Goal: Find specific page/section: Find specific page/section

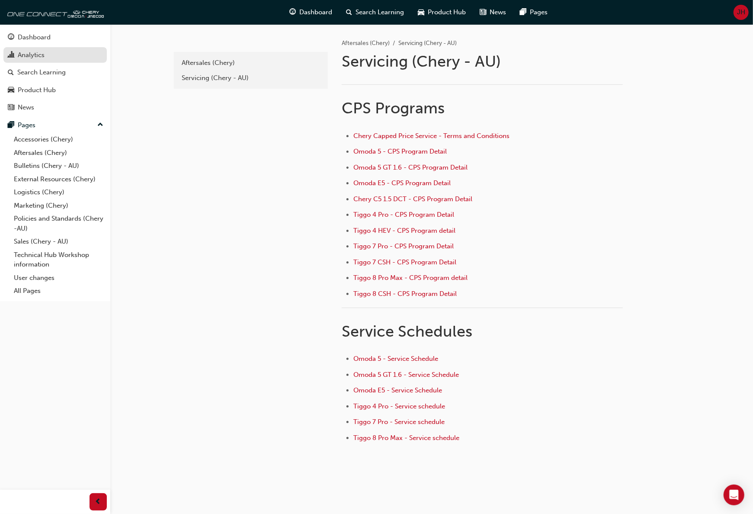
click at [32, 52] on div "Analytics" at bounding box center [31, 55] width 27 height 10
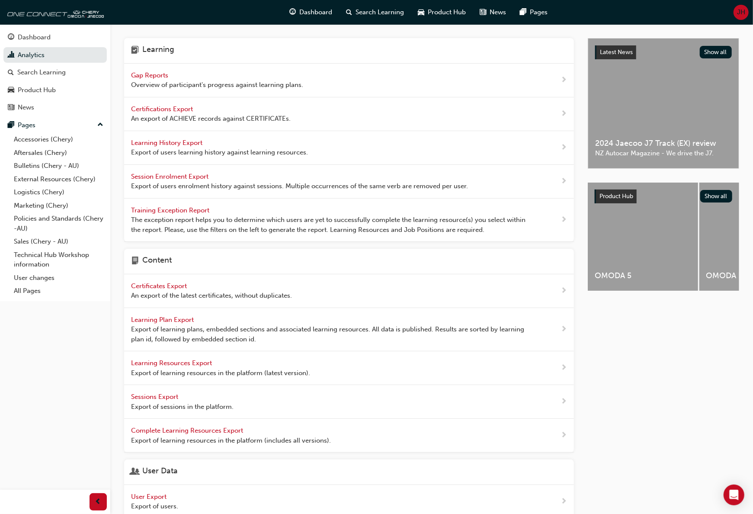
click at [139, 75] on span "Gap Reports" at bounding box center [150, 75] width 39 height 8
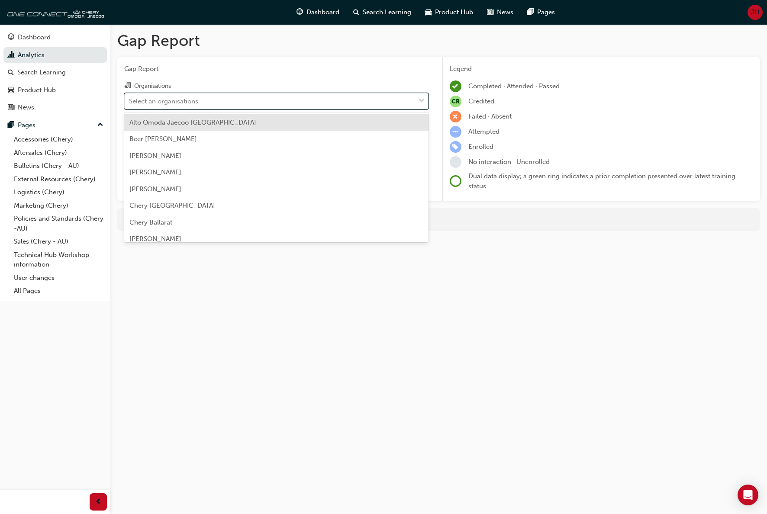
click at [419, 99] on span "down-icon" at bounding box center [421, 101] width 6 height 11
click at [130, 99] on input "Organisations option Alto Omoda Jaecoo [GEOGRAPHIC_DATA] focused, 1 of 157. 157…" at bounding box center [129, 100] width 1 height 7
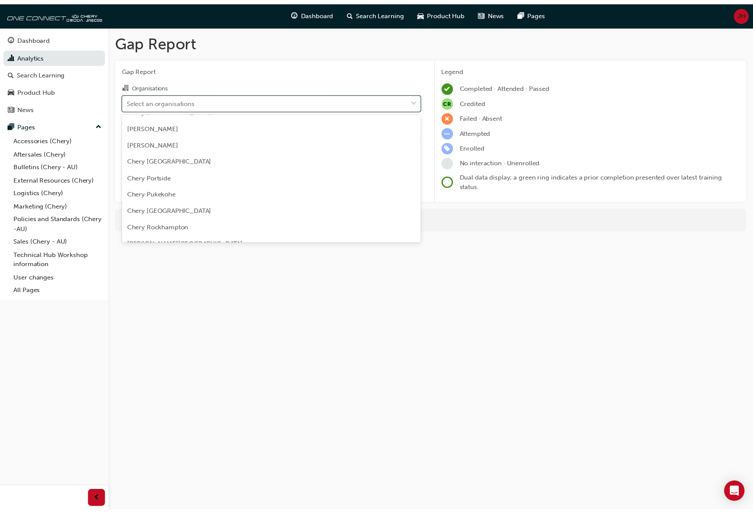
scroll to position [1125, 0]
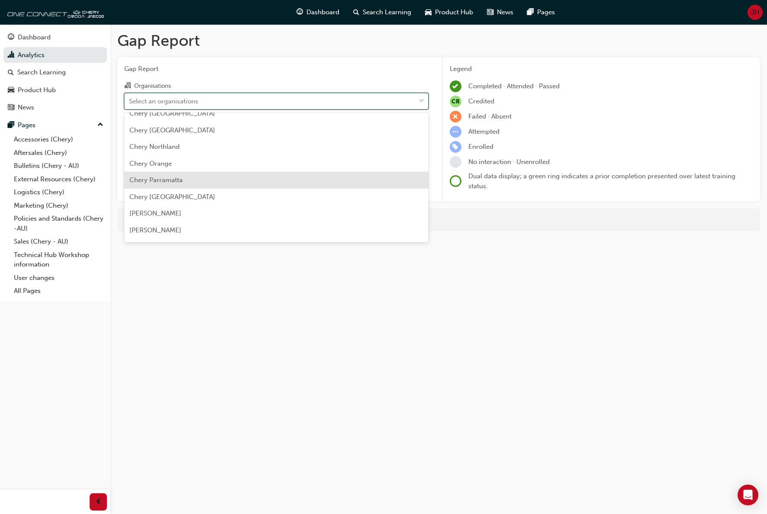
click at [189, 180] on div "Chery Parramatta" at bounding box center [276, 180] width 304 height 17
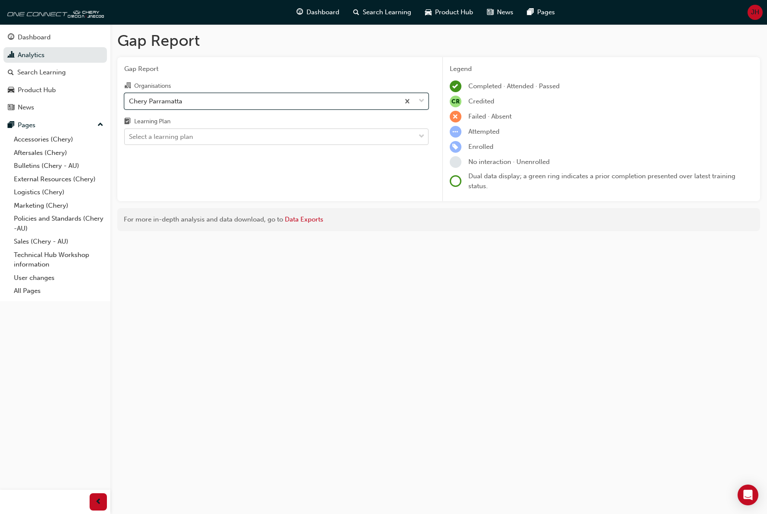
click at [421, 134] on span "down-icon" at bounding box center [421, 136] width 6 height 11
click at [130, 134] on input "Learning Plan Select a learning plan" at bounding box center [129, 136] width 1 height 7
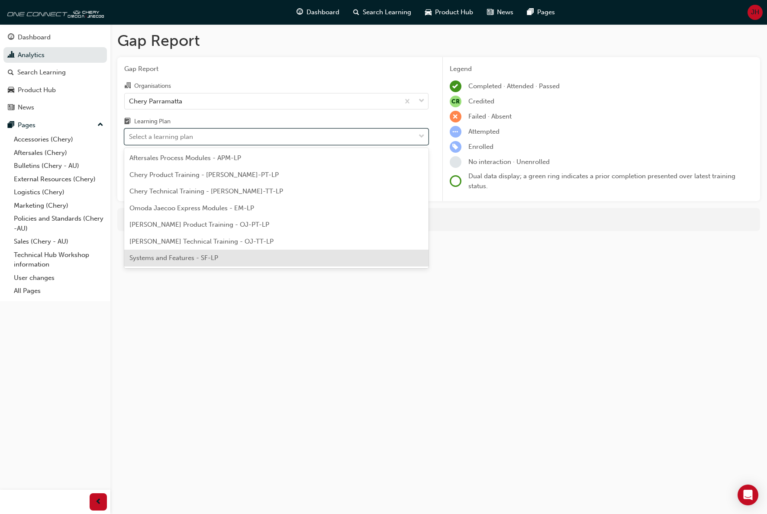
click at [212, 255] on span "Systems and Features - SF-LP" at bounding box center [173, 258] width 89 height 8
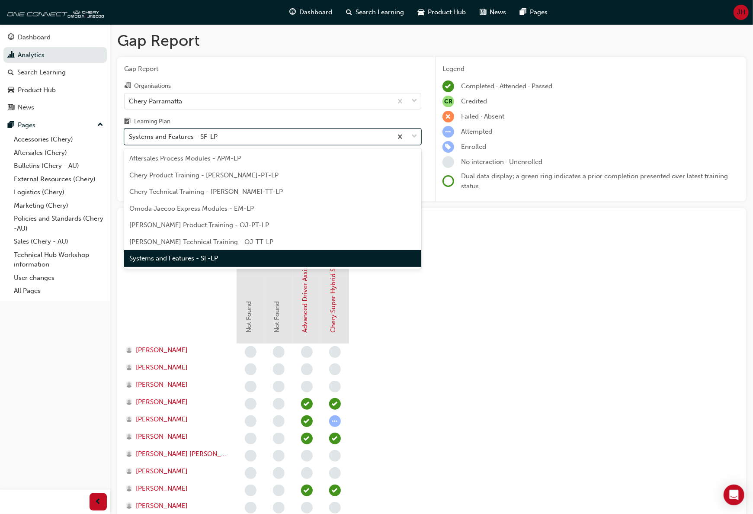
click at [413, 137] on span "down-icon" at bounding box center [414, 136] width 6 height 11
click at [130, 137] on input "Learning Plan option Systems and Features - SF-LP, selected. option Systems and…" at bounding box center [129, 136] width 1 height 7
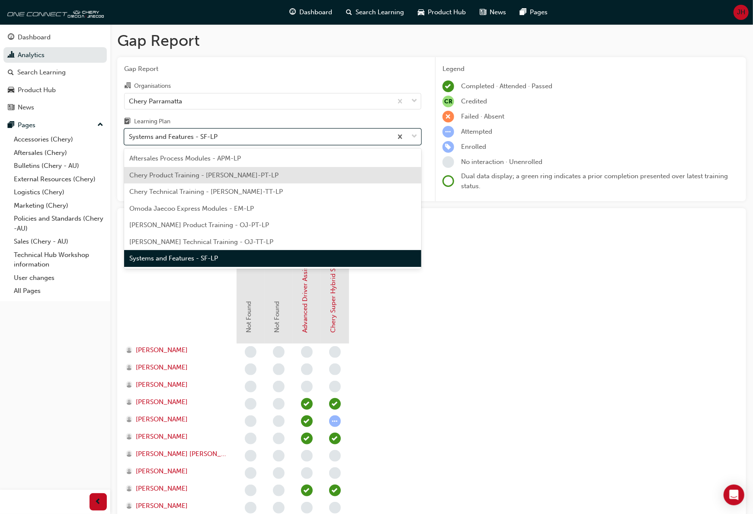
click at [275, 179] on div "Chery Product Training - [PERSON_NAME]-PT-LP" at bounding box center [272, 175] width 297 height 17
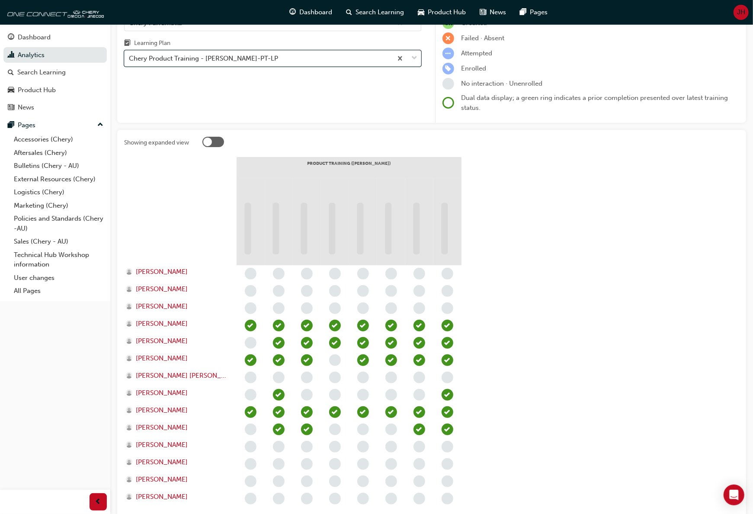
scroll to position [154, 0]
